Goal: Communication & Community: Answer question/provide support

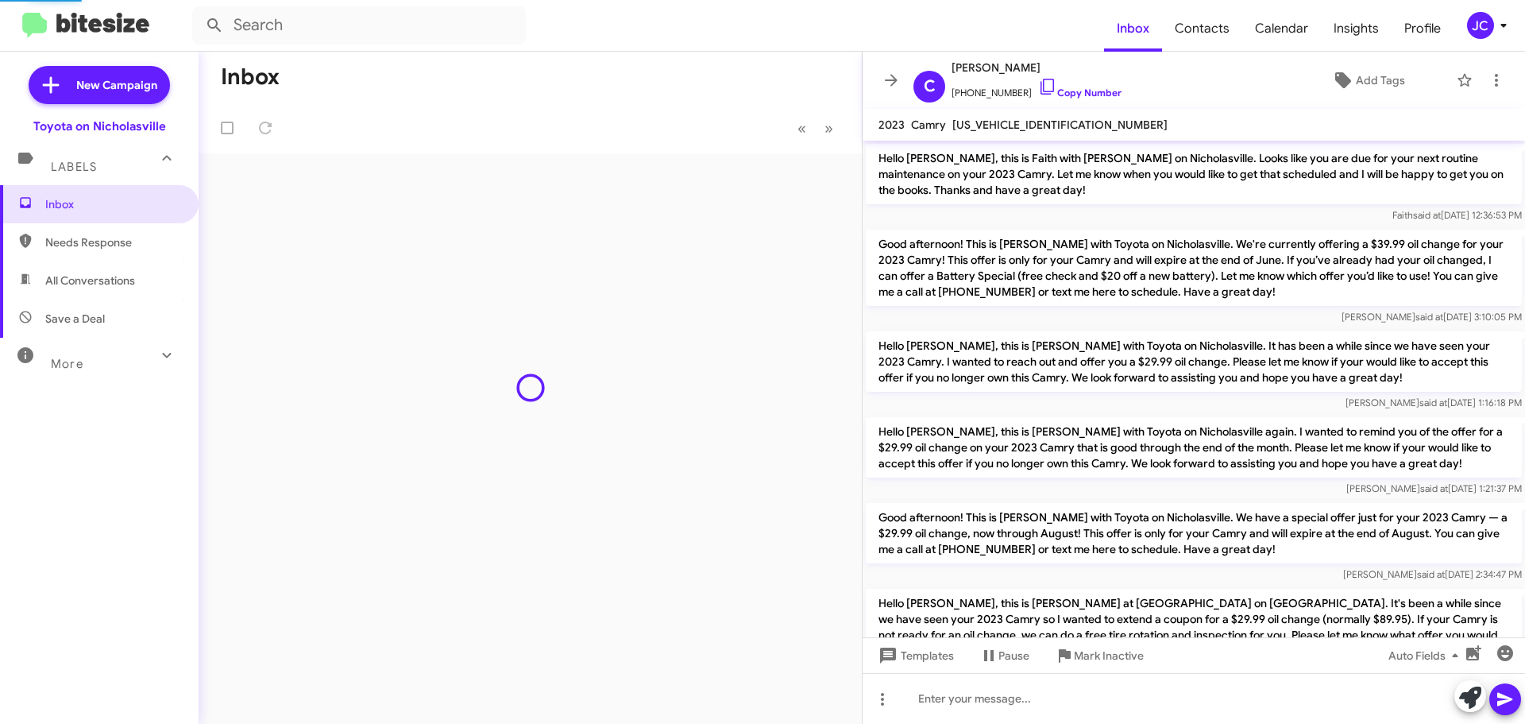
scroll to position [306, 0]
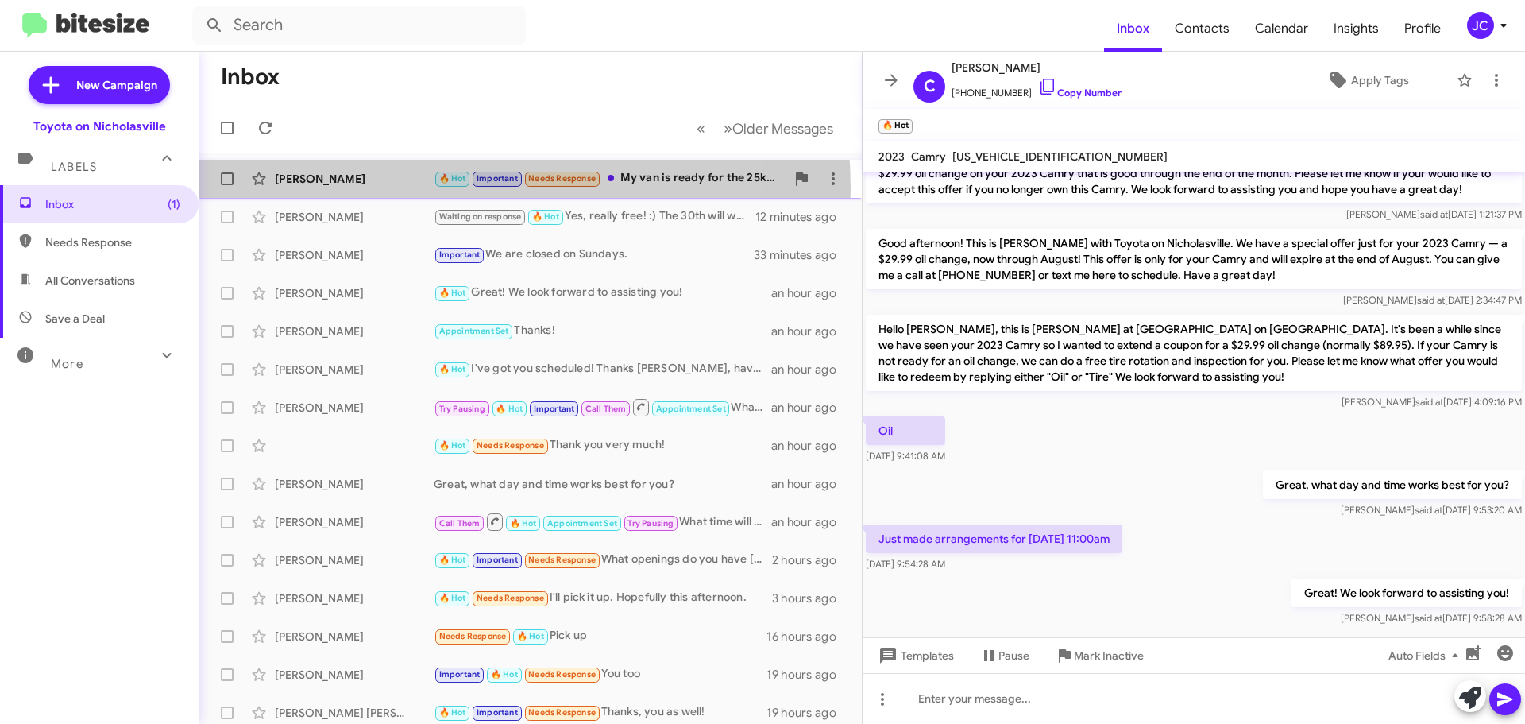
click at [403, 189] on div "[PERSON_NAME] 🔥 Hot Important Needs Response My van is ready for the 25k servic…" at bounding box center [530, 179] width 638 height 32
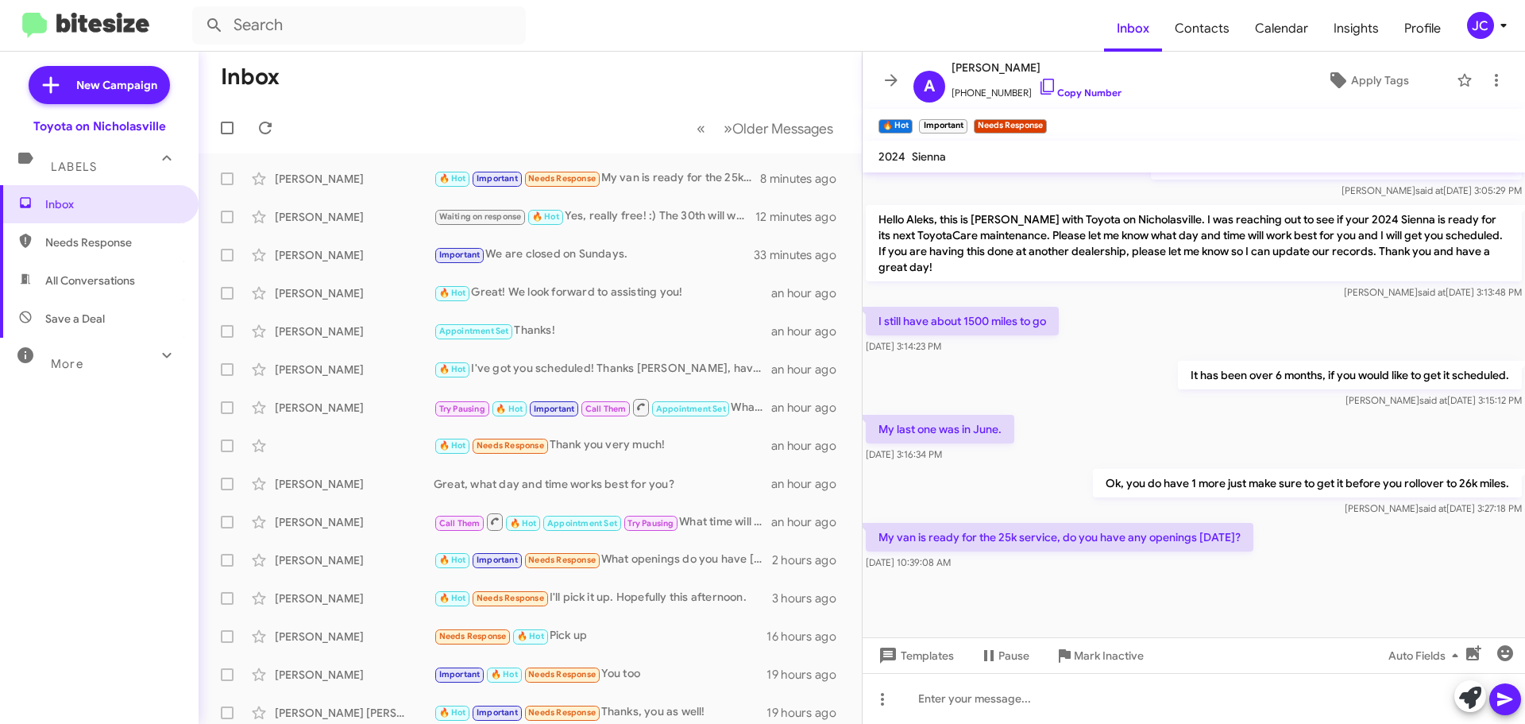
scroll to position [899, 0]
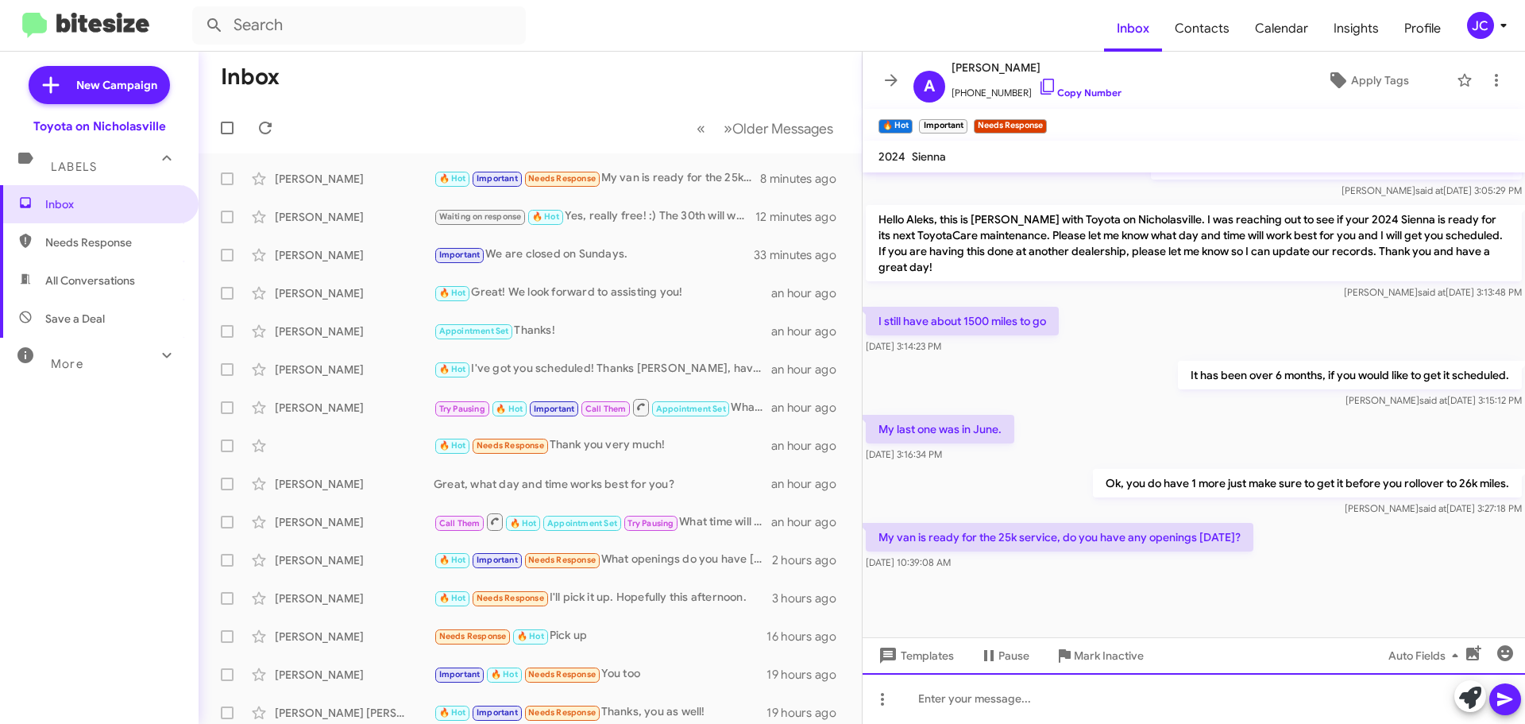
click at [994, 697] on div at bounding box center [1194, 698] width 663 height 51
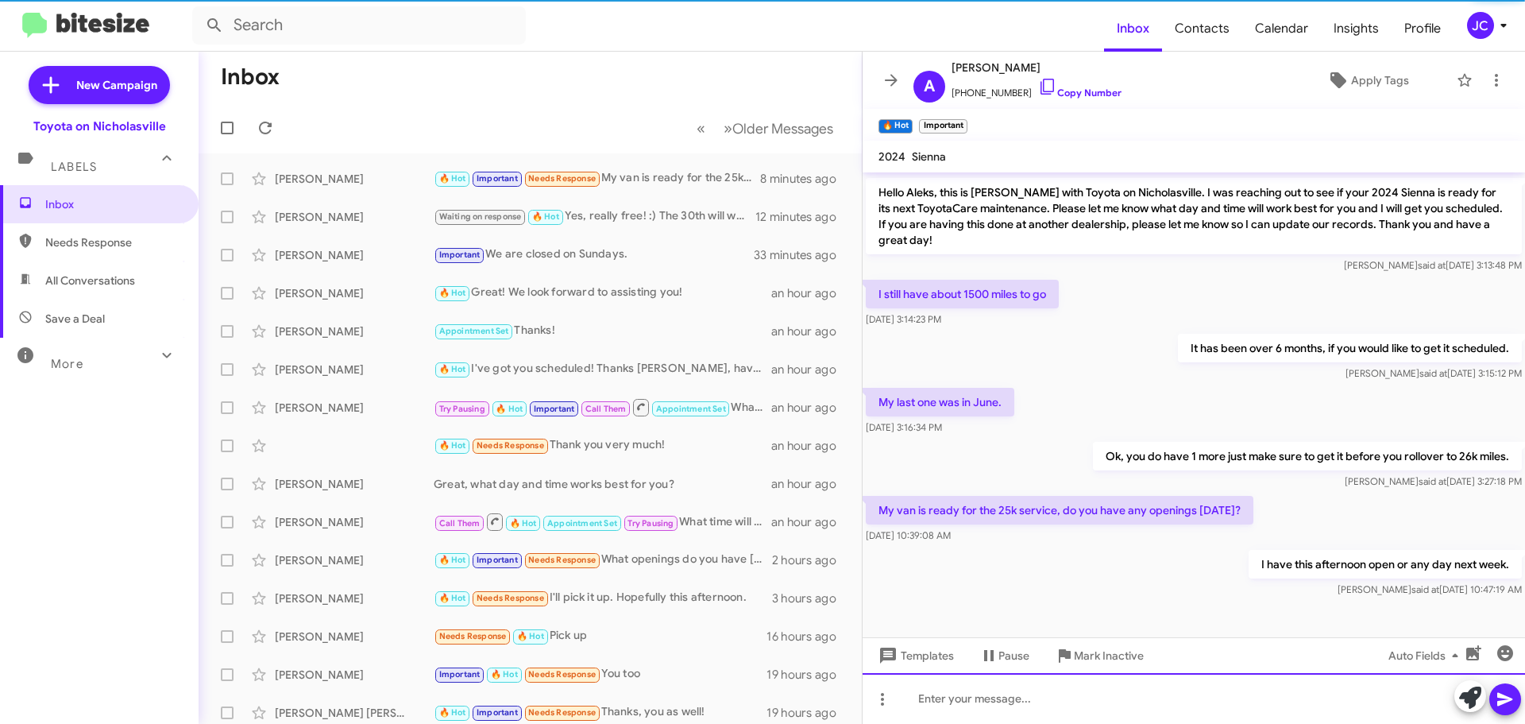
scroll to position [957, 0]
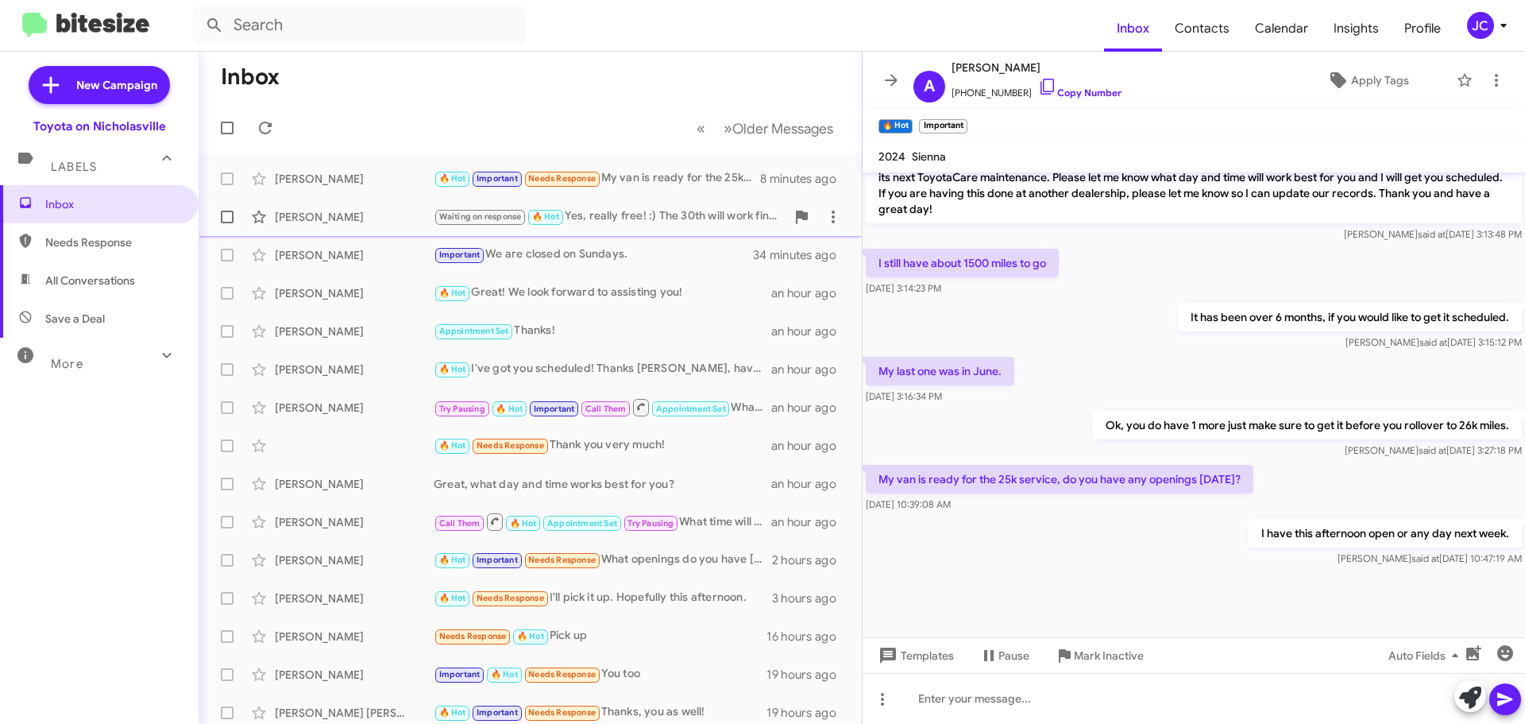
click at [315, 213] on div "[PERSON_NAME]" at bounding box center [354, 217] width 159 height 16
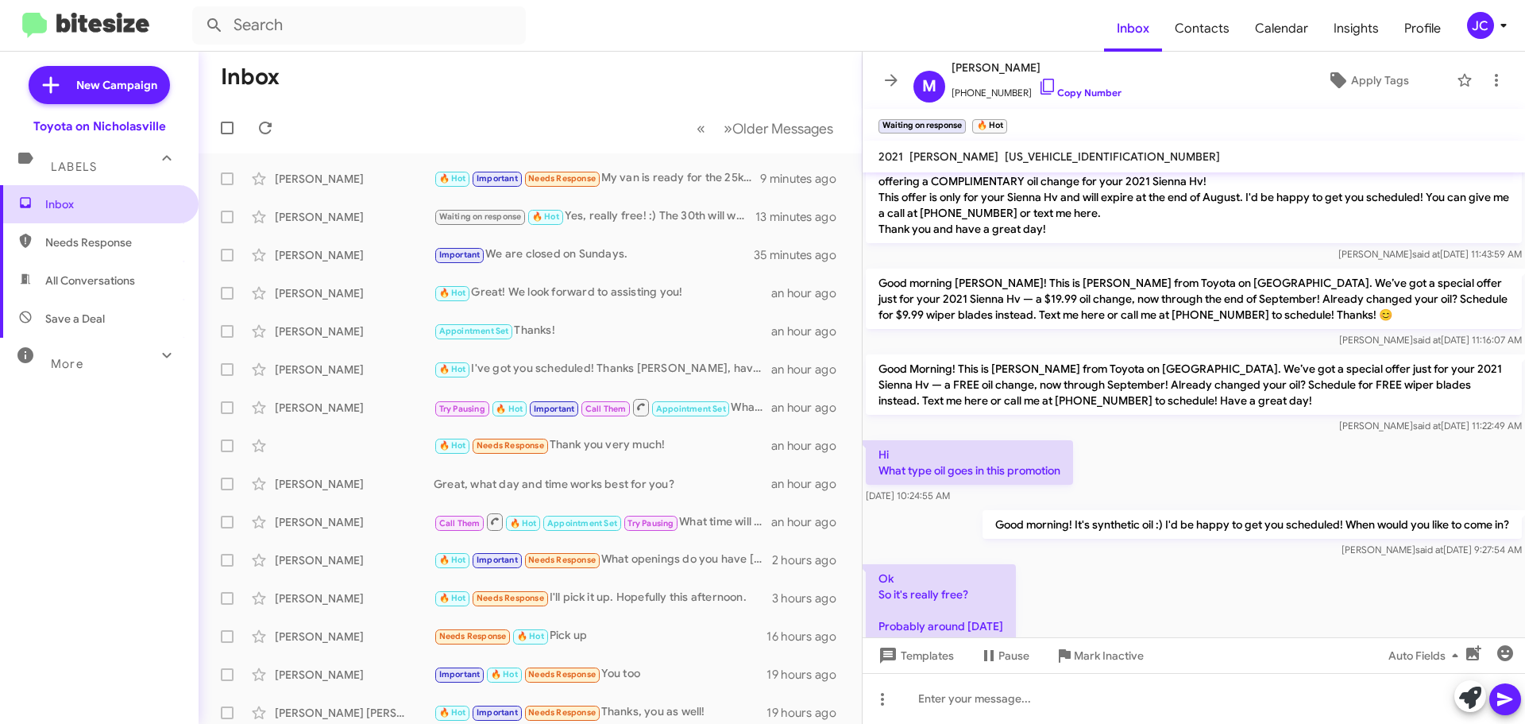
click at [103, 222] on span "Inbox" at bounding box center [99, 204] width 199 height 38
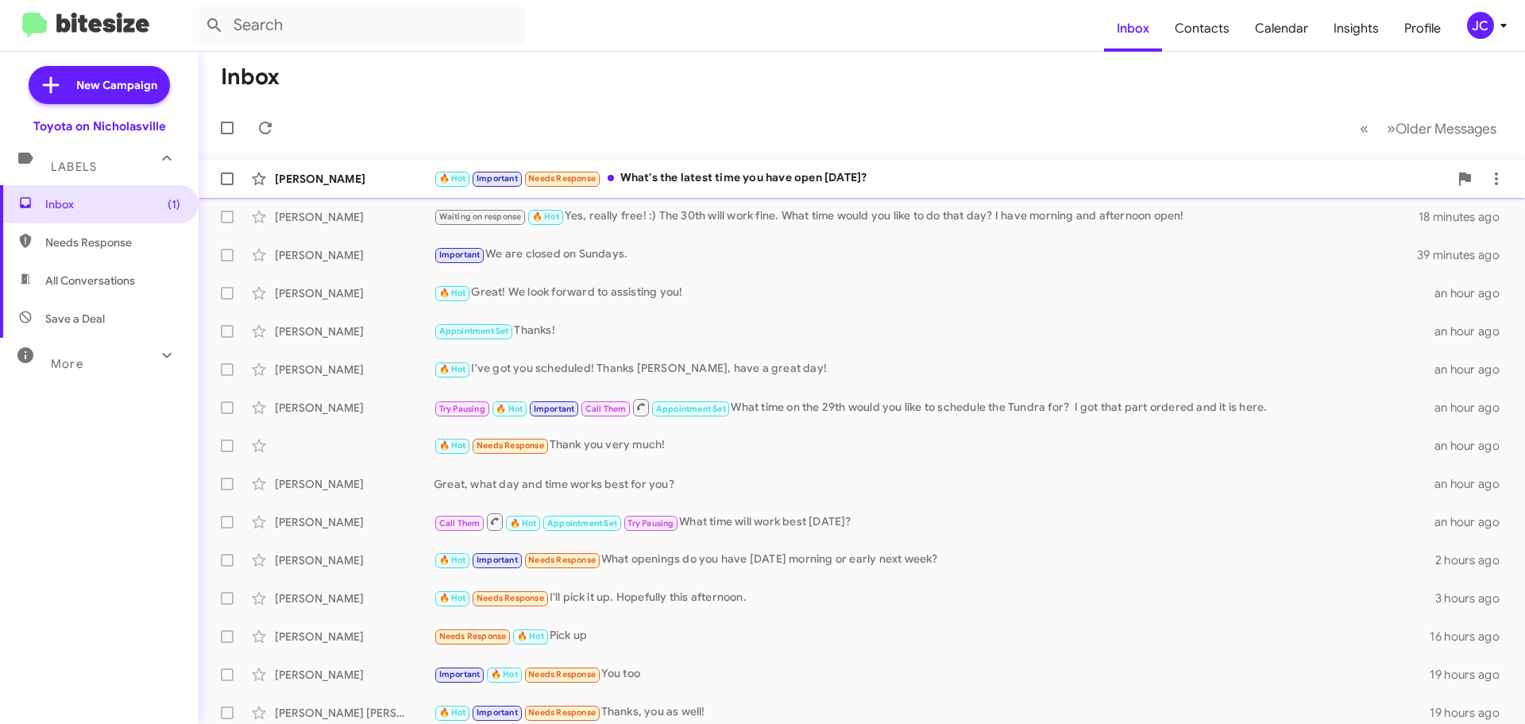
click at [371, 180] on div "[PERSON_NAME]" at bounding box center [354, 179] width 159 height 16
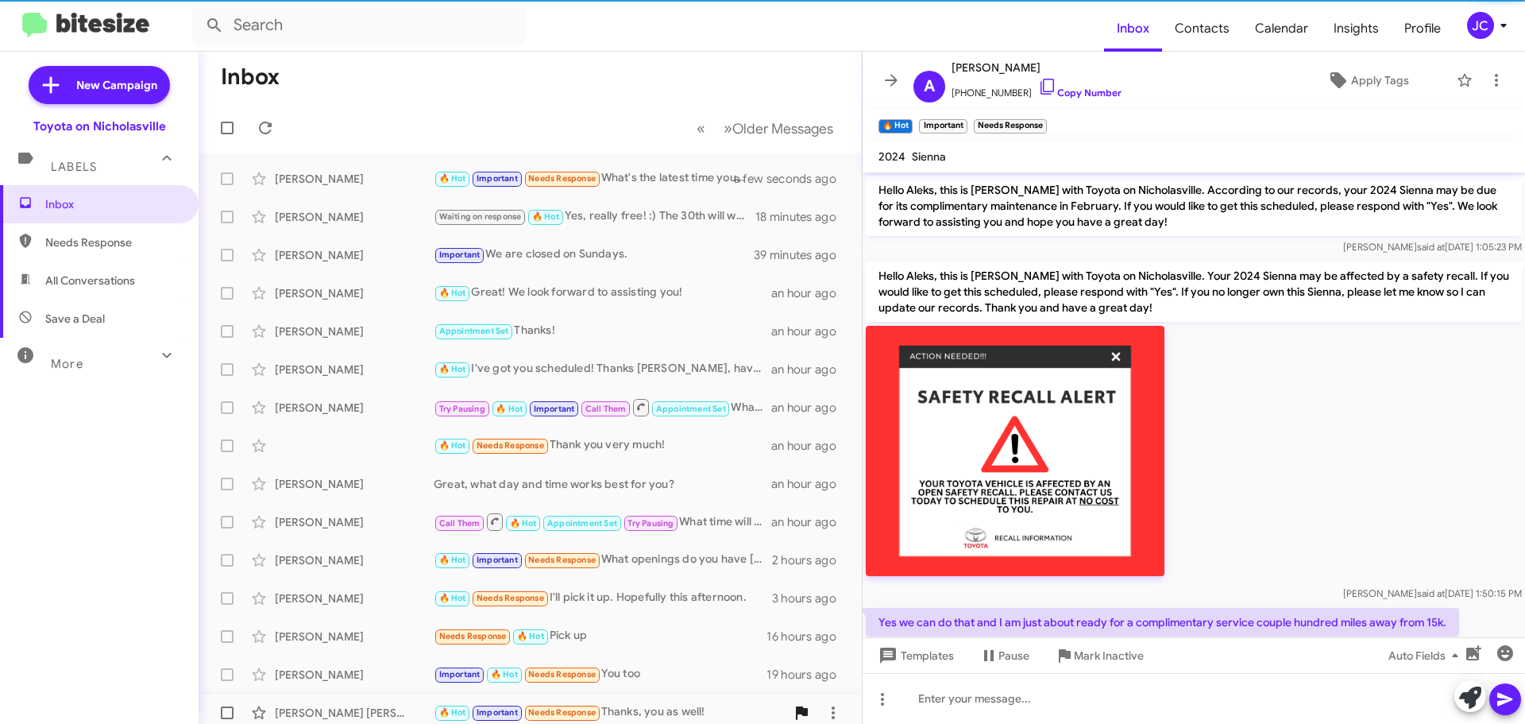
scroll to position [1015, 0]
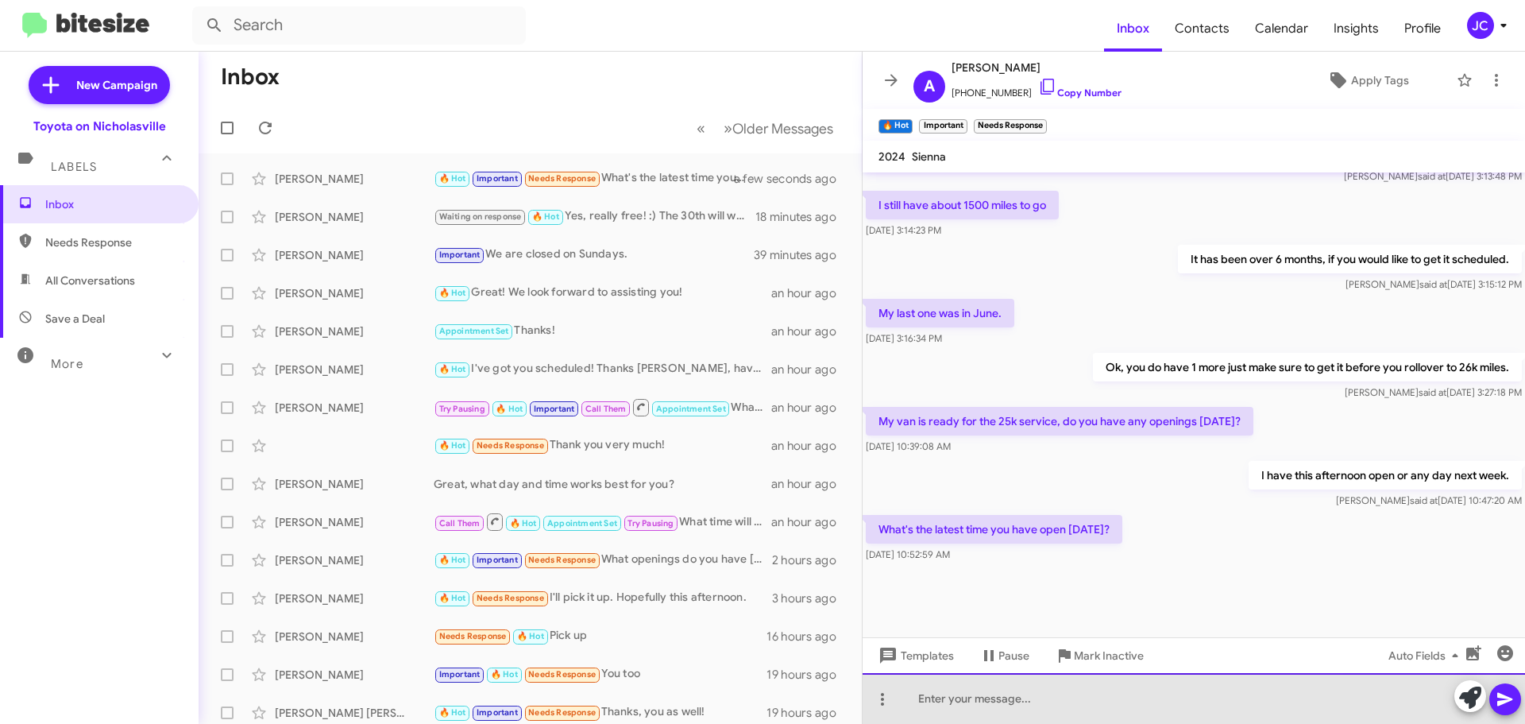
click at [930, 711] on div at bounding box center [1194, 698] width 663 height 51
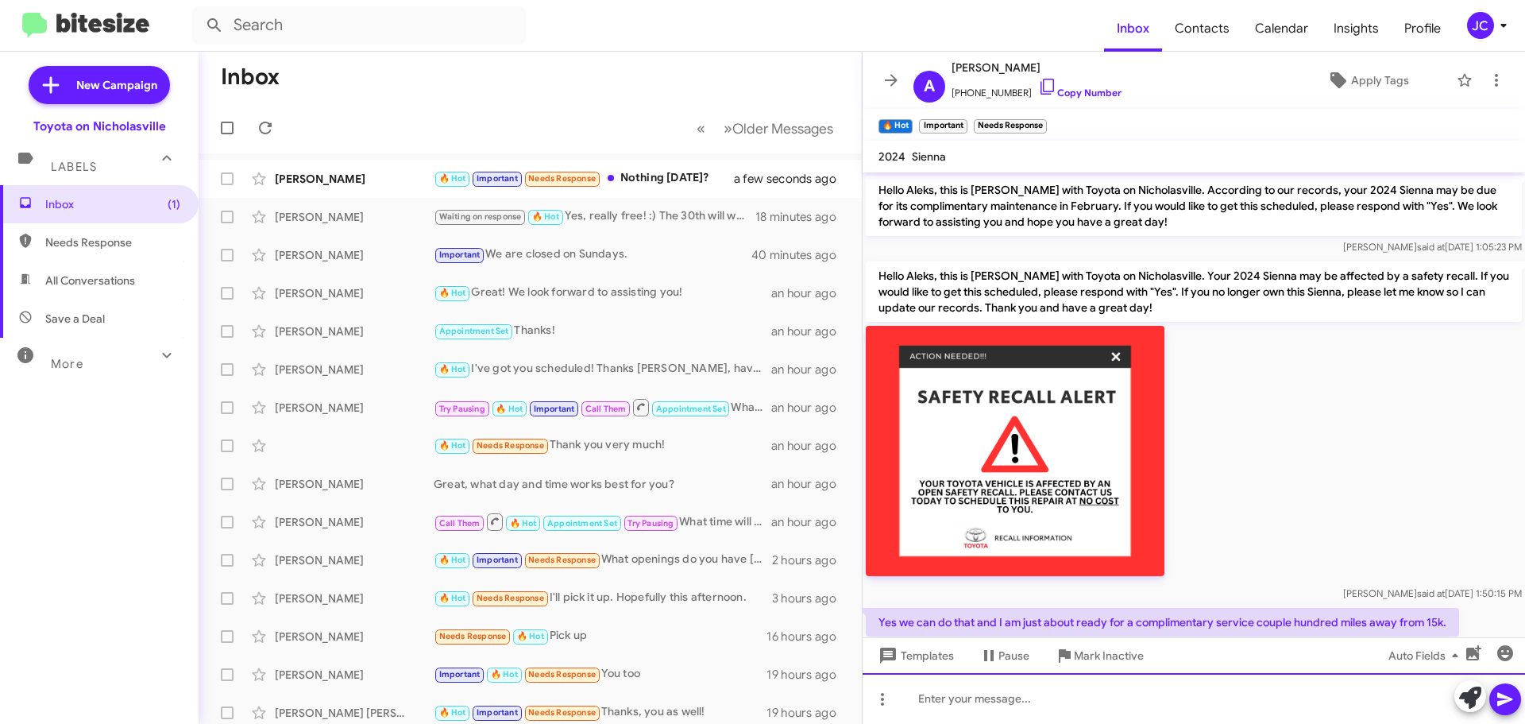
scroll to position [1130, 0]
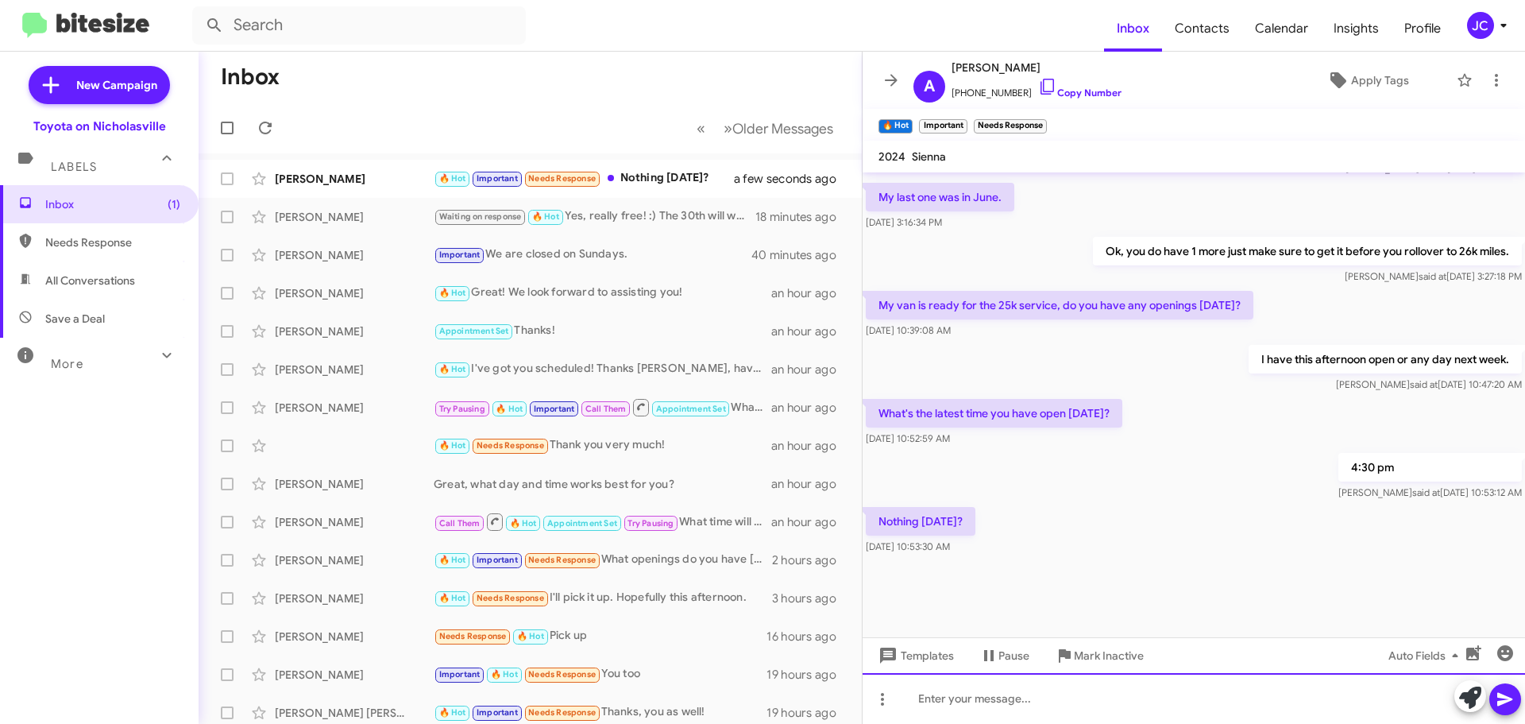
click at [1027, 698] on div at bounding box center [1194, 698] width 663 height 51
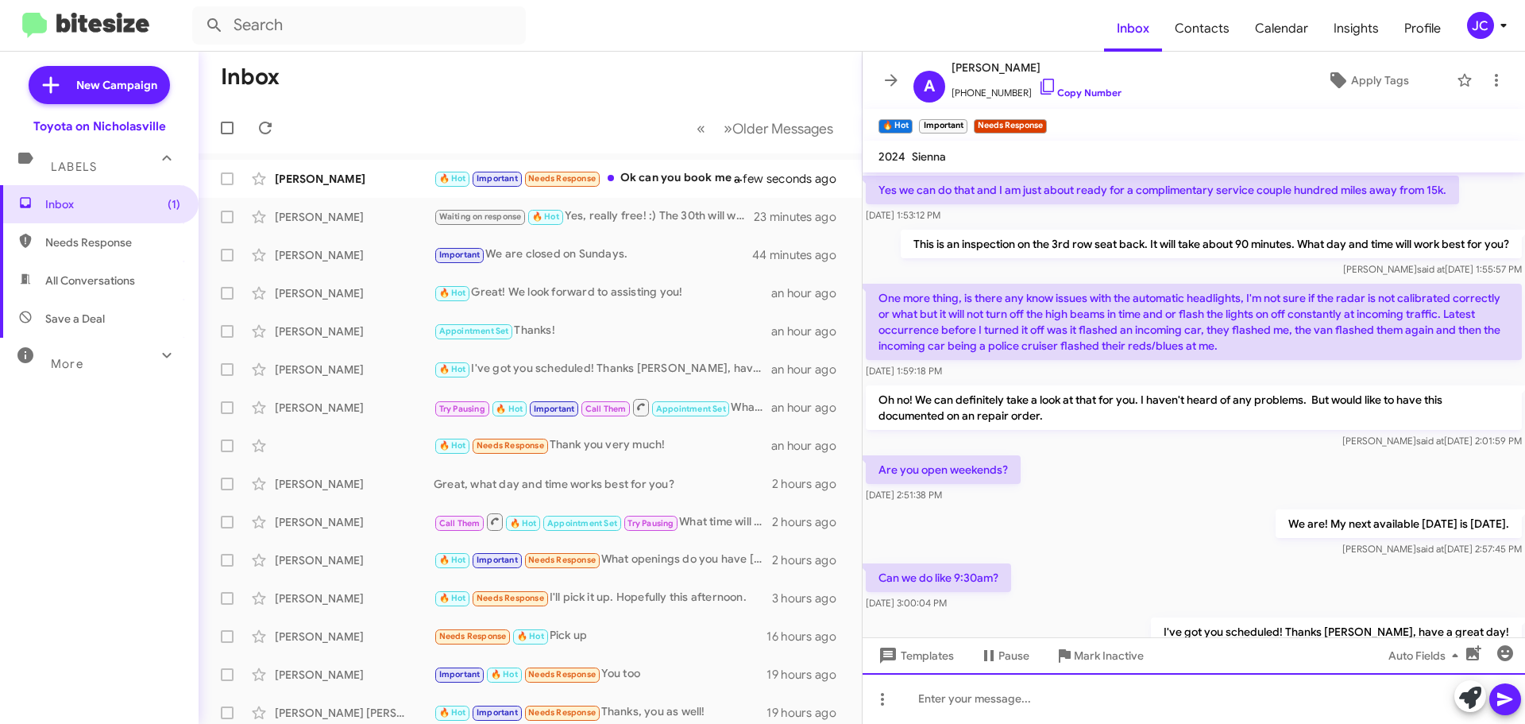
scroll to position [806, 0]
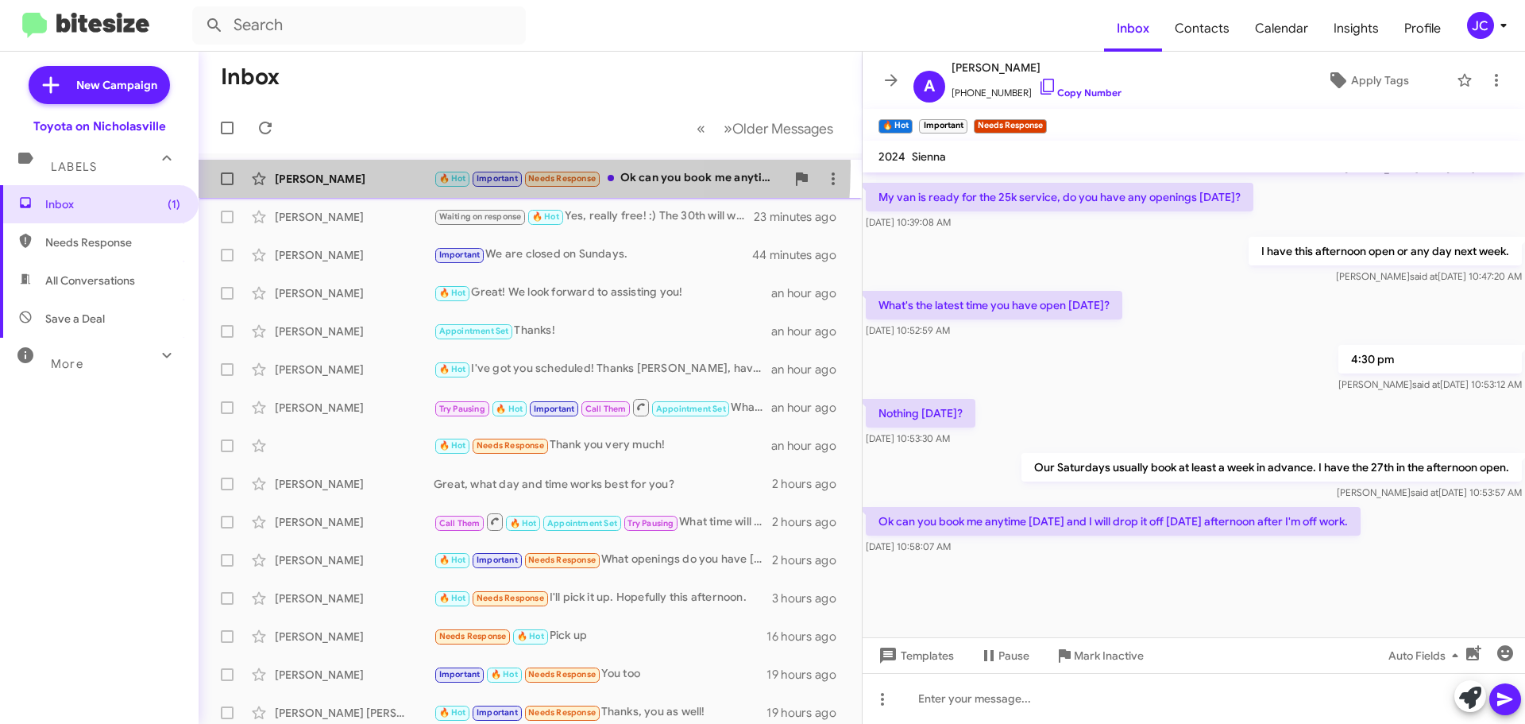
click at [373, 165] on div "[PERSON_NAME] 🔥 Hot Important Needs Response Ok can you book me anytime [DATE] …" at bounding box center [530, 179] width 638 height 32
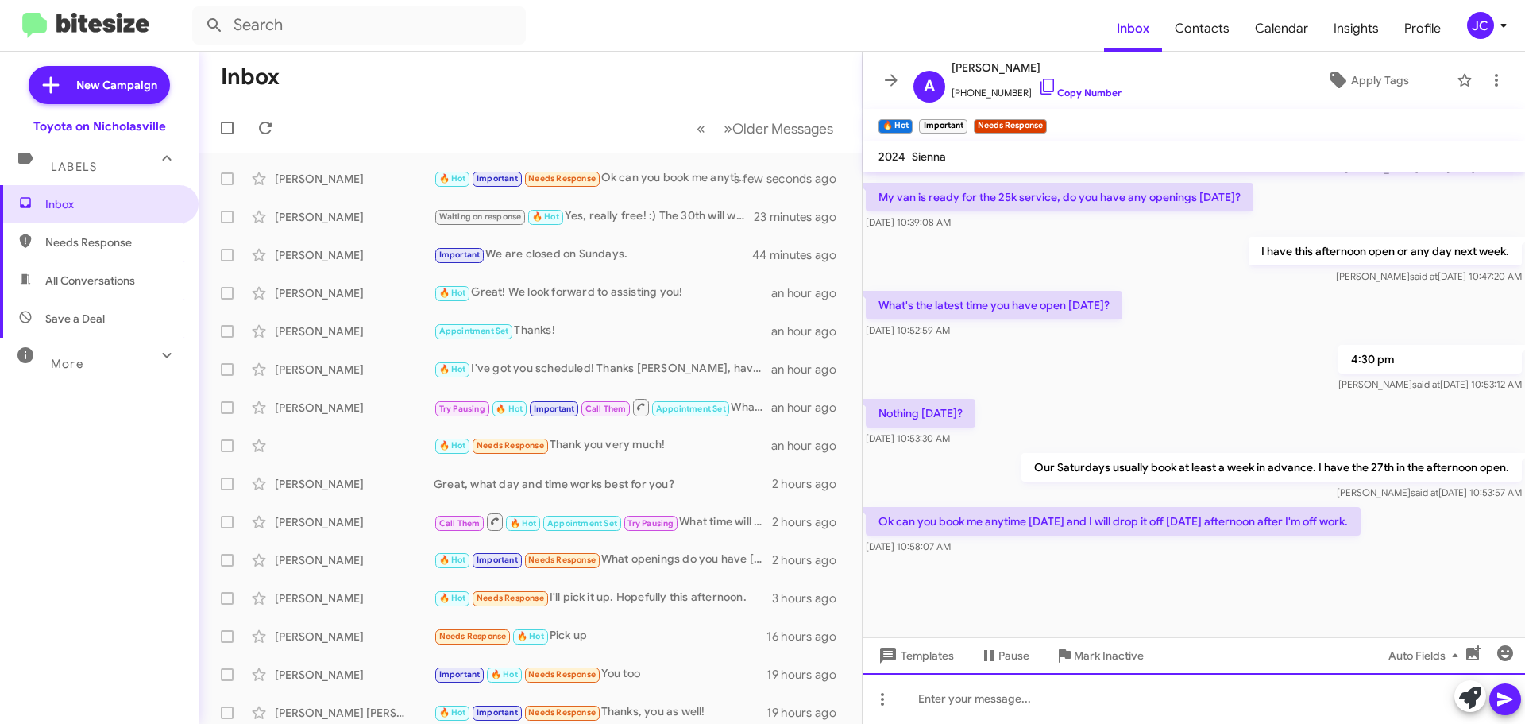
click at [993, 711] on div at bounding box center [1194, 698] width 663 height 51
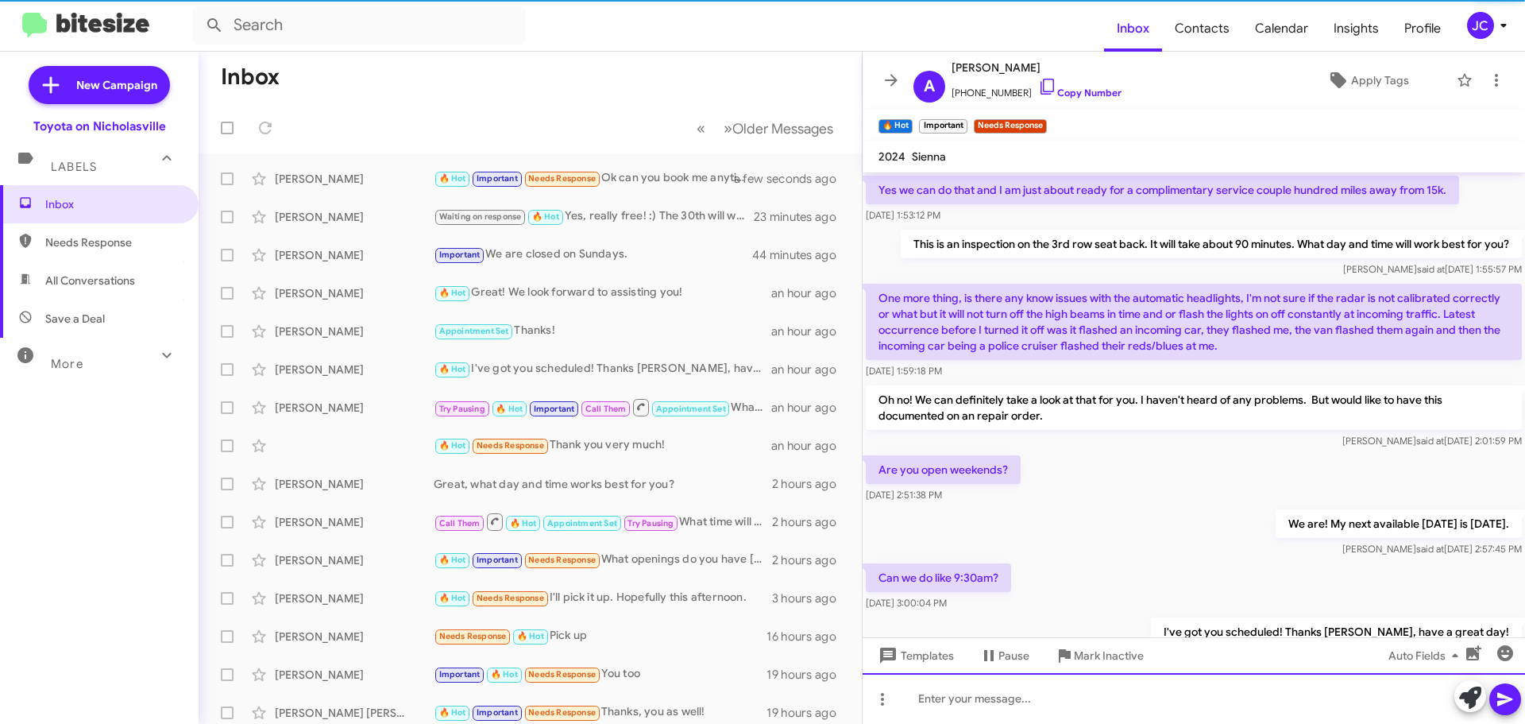
scroll to position [79, 0]
